Goal: Transaction & Acquisition: Purchase product/service

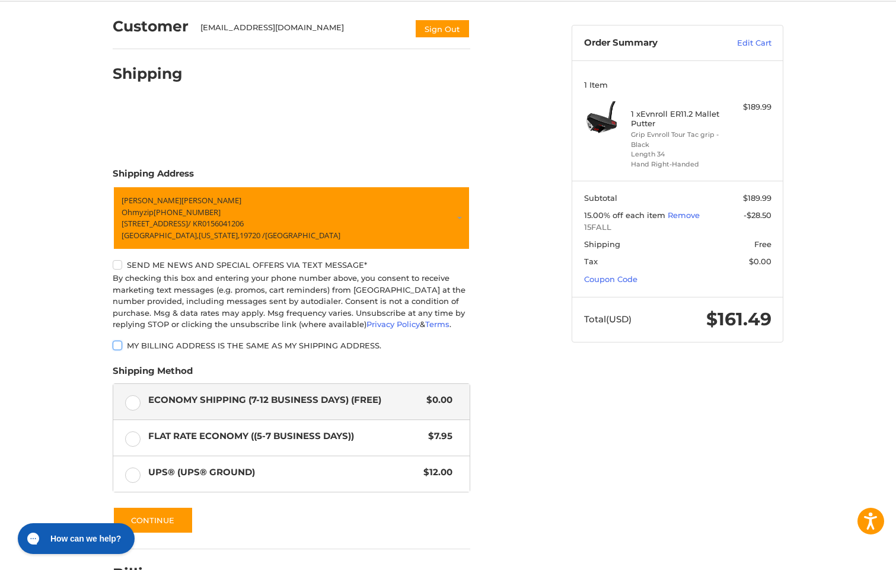
scroll to position [174, 0]
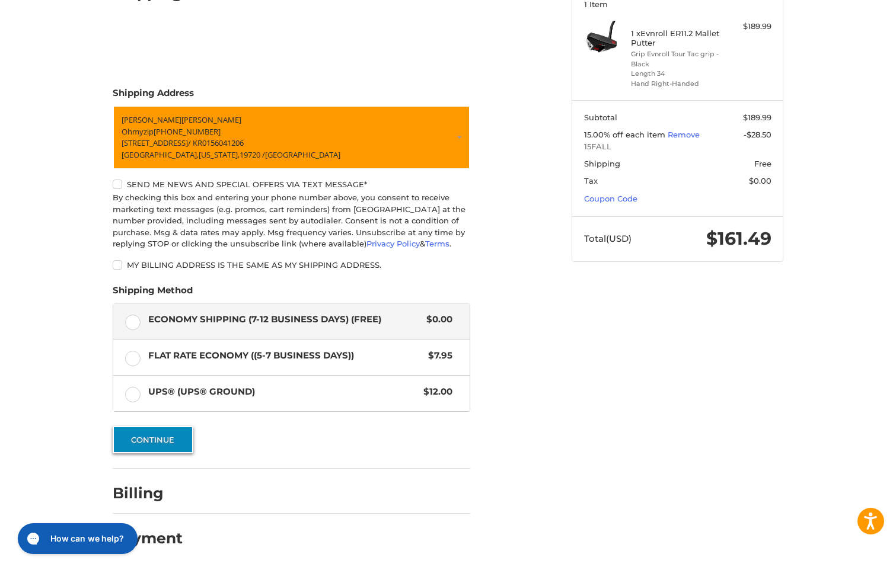
click at [156, 446] on button "Continue" at bounding box center [153, 439] width 81 height 27
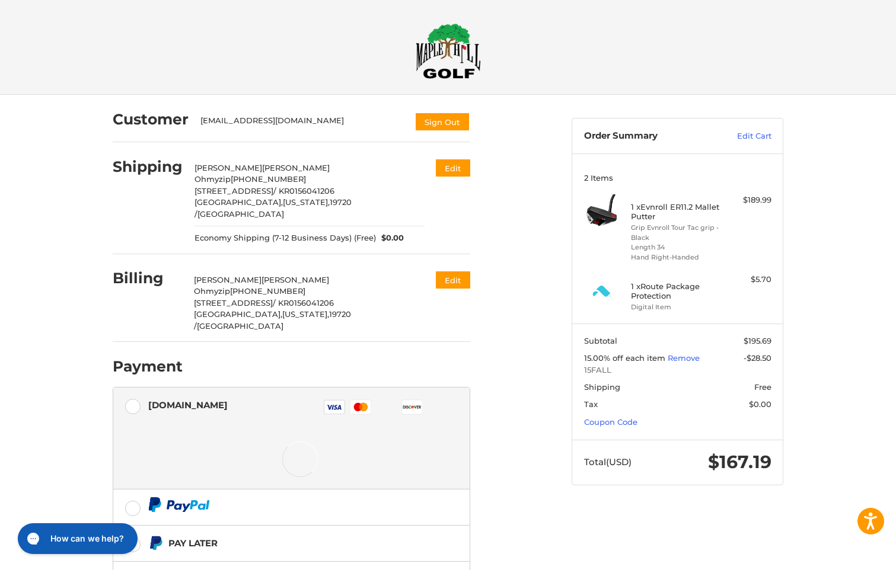
scroll to position [79, 0]
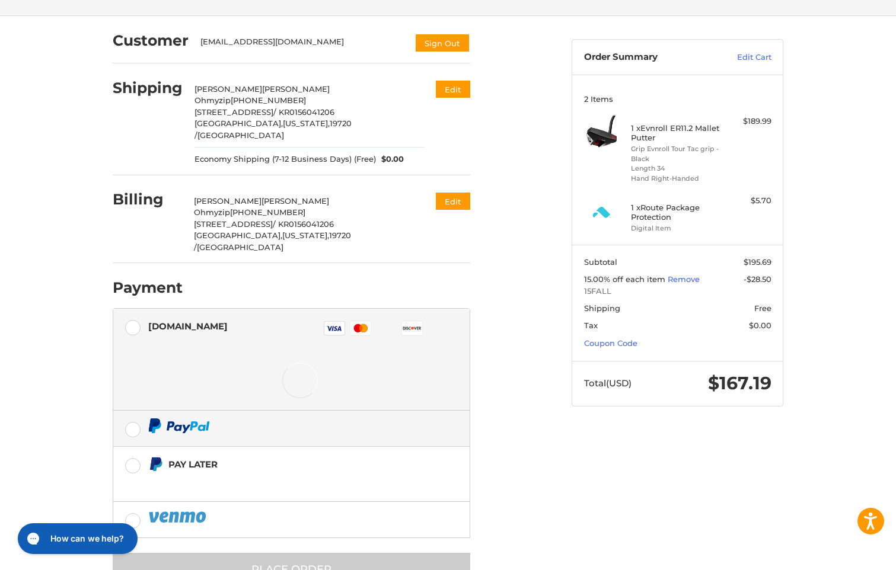
click at [135, 411] on label at bounding box center [291, 429] width 356 height 36
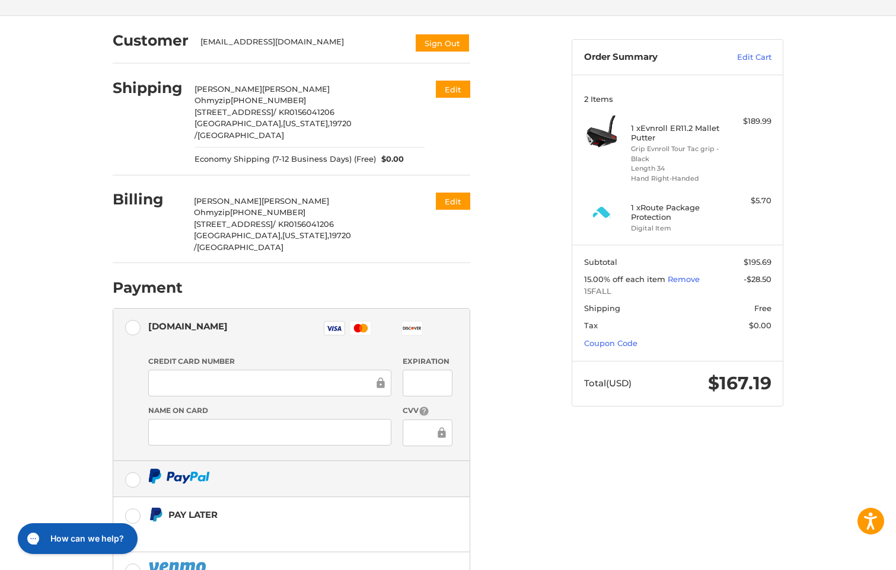
click at [132, 461] on label at bounding box center [291, 479] width 356 height 36
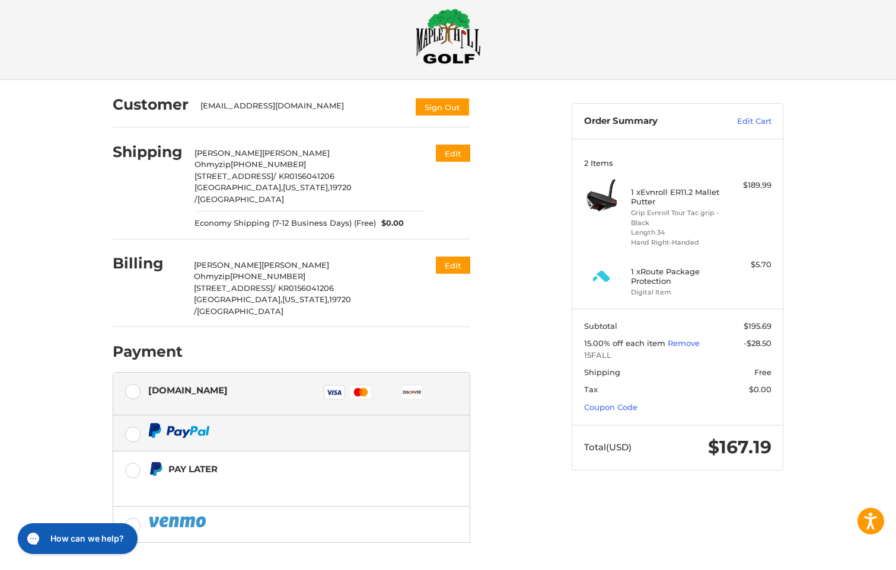
scroll to position [0, 0]
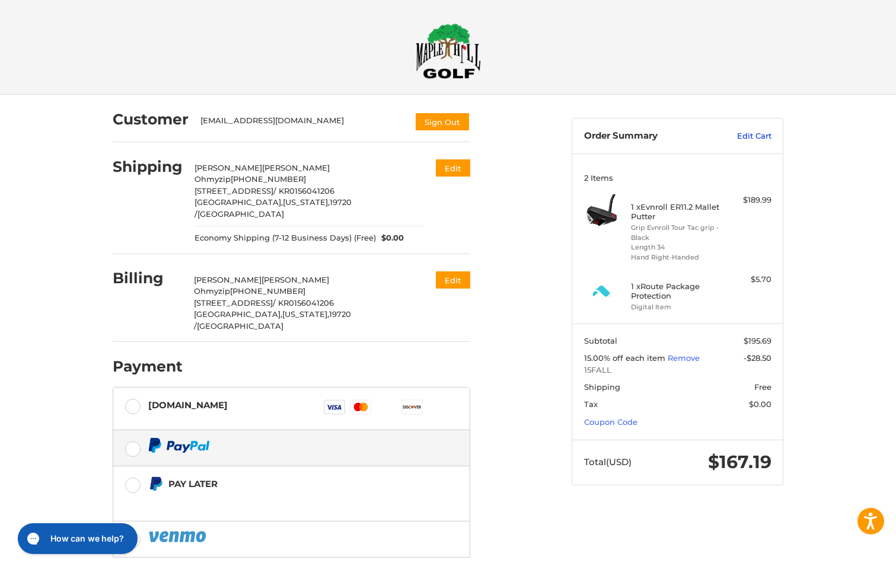
click at [749, 139] on link "Edit Cart" at bounding box center [741, 136] width 60 height 12
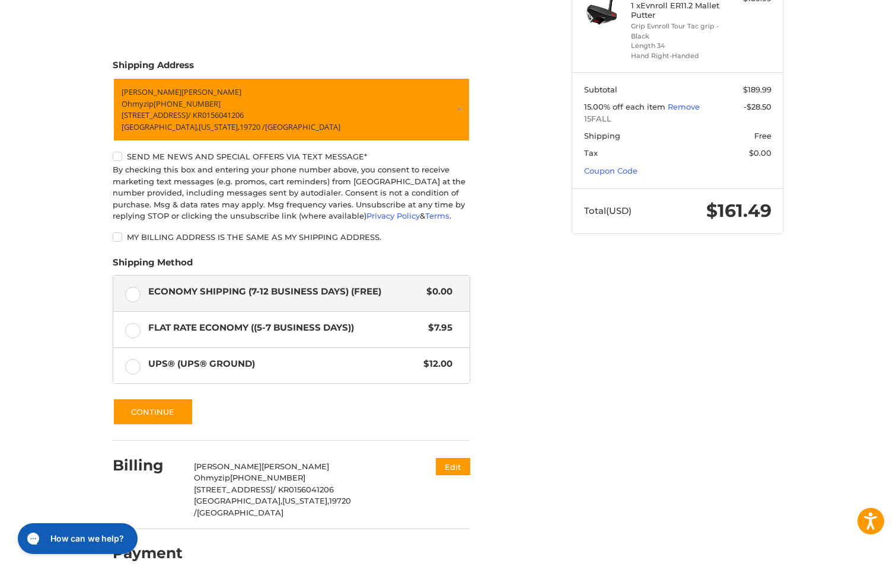
scroll to position [205, 0]
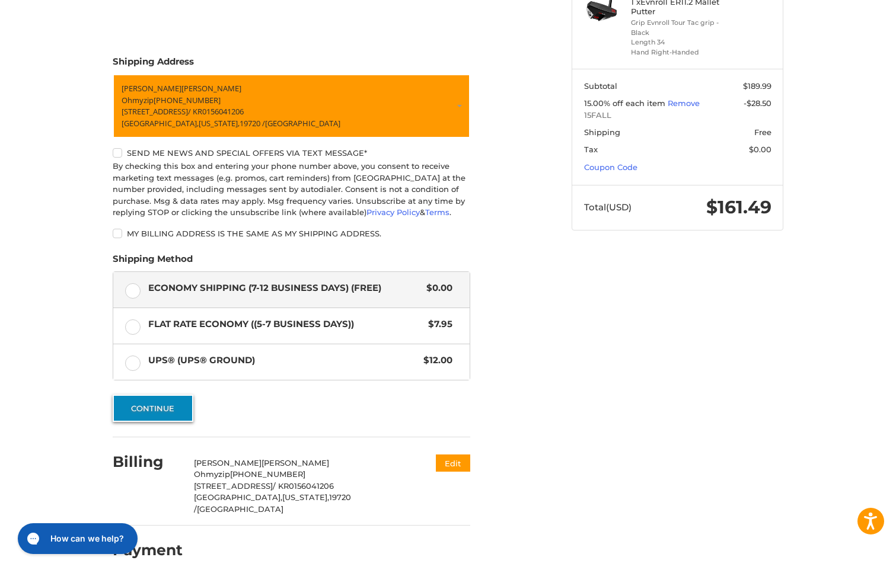
click at [154, 409] on button "Continue" at bounding box center [153, 408] width 81 height 27
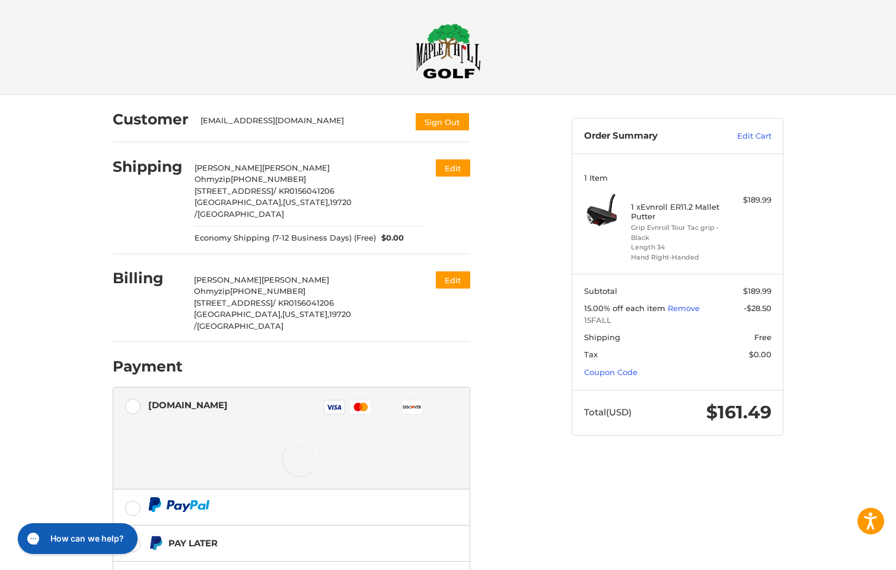
scroll to position [79, 0]
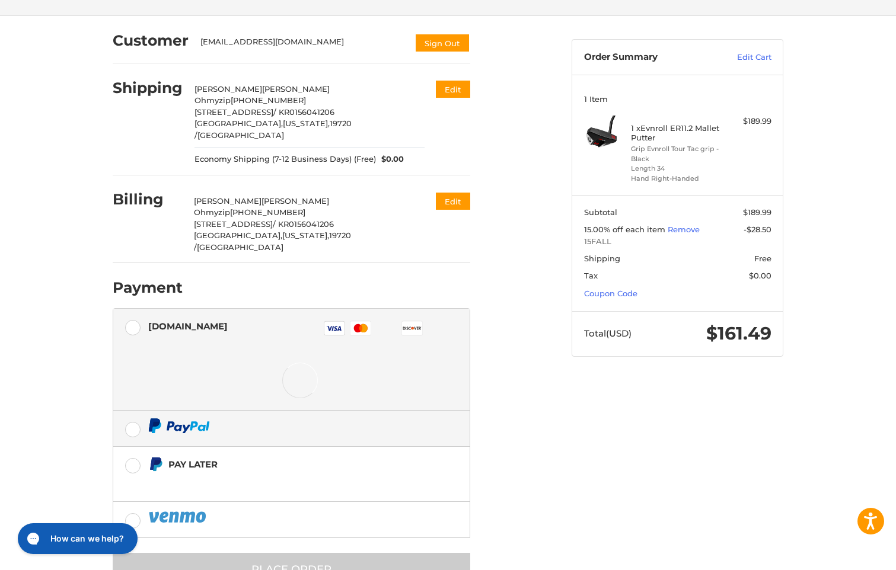
click at [132, 411] on label at bounding box center [291, 429] width 356 height 36
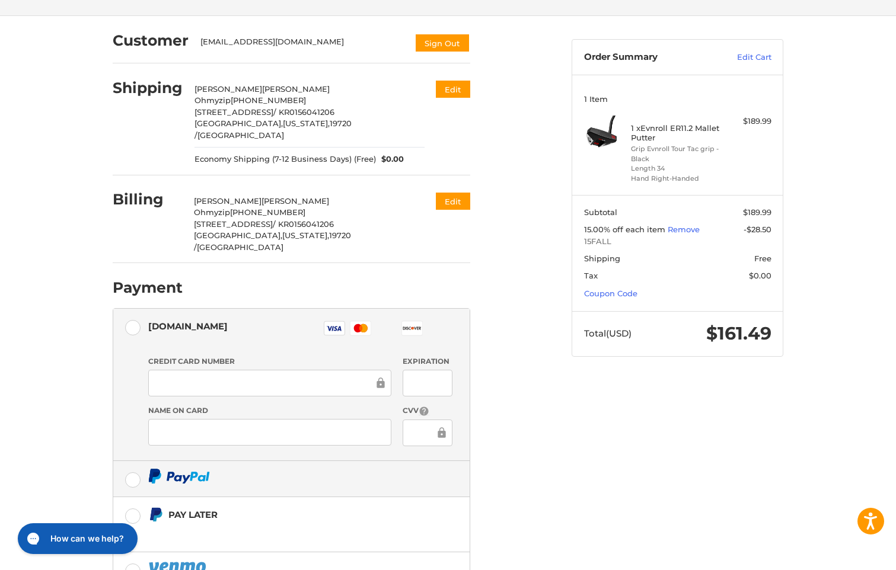
click at [136, 461] on label at bounding box center [291, 479] width 356 height 36
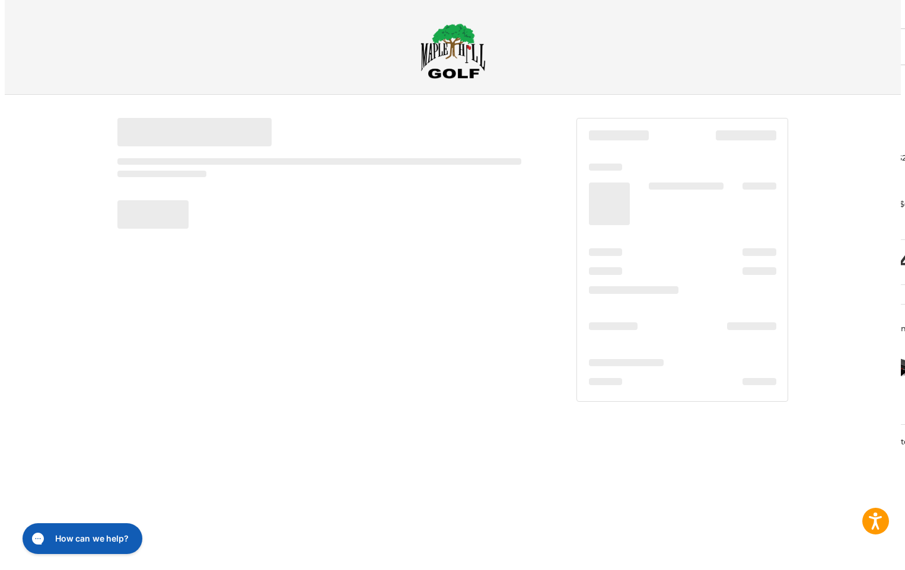
scroll to position [0, 0]
